Goal: Transaction & Acquisition: Purchase product/service

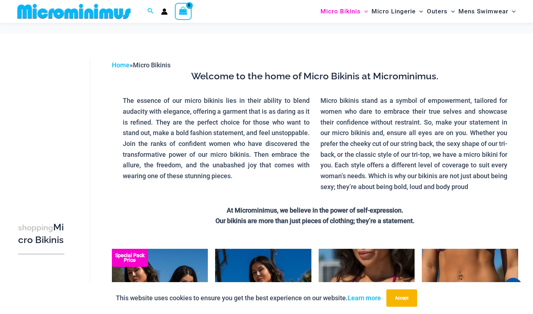
scroll to position [1830, 0]
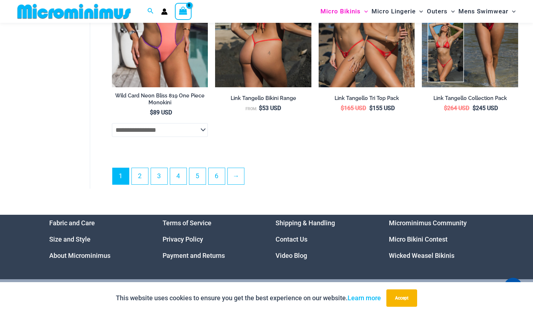
click at [269, 75] on img at bounding box center [263, 15] width 96 height 144
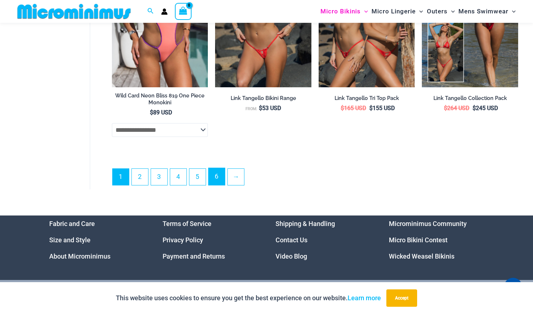
click at [214, 185] on link "6" at bounding box center [216, 176] width 16 height 17
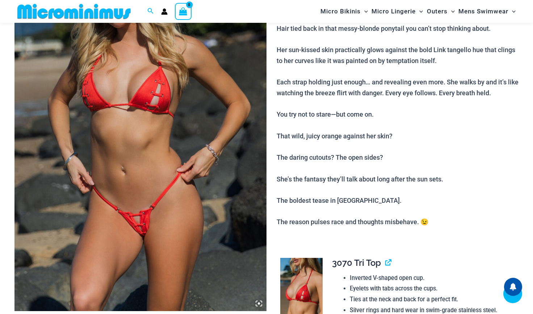
scroll to position [268, 0]
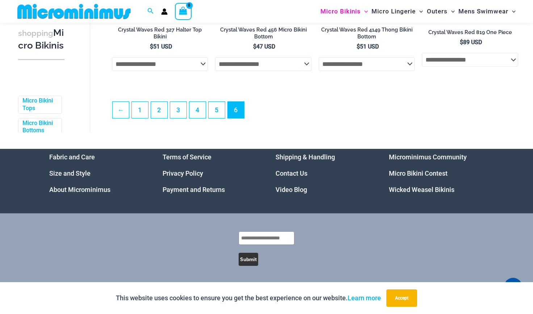
scroll to position [1732, 0]
